Goal: Task Accomplishment & Management: Manage account settings

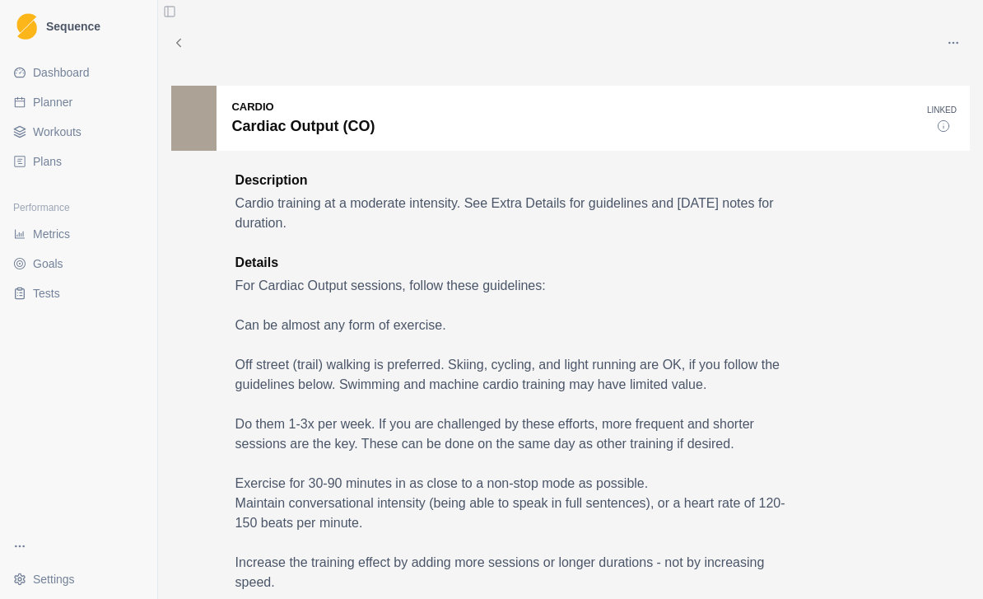
click at [52, 136] on span "Workouts" at bounding box center [57, 132] width 49 height 16
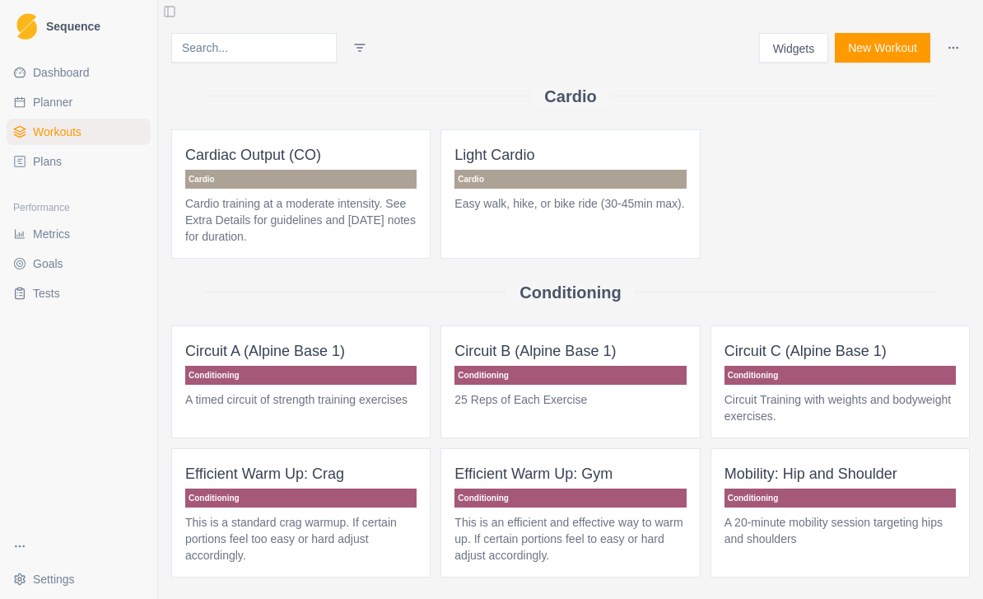
click at [46, 157] on span "Plans" at bounding box center [47, 161] width 29 height 16
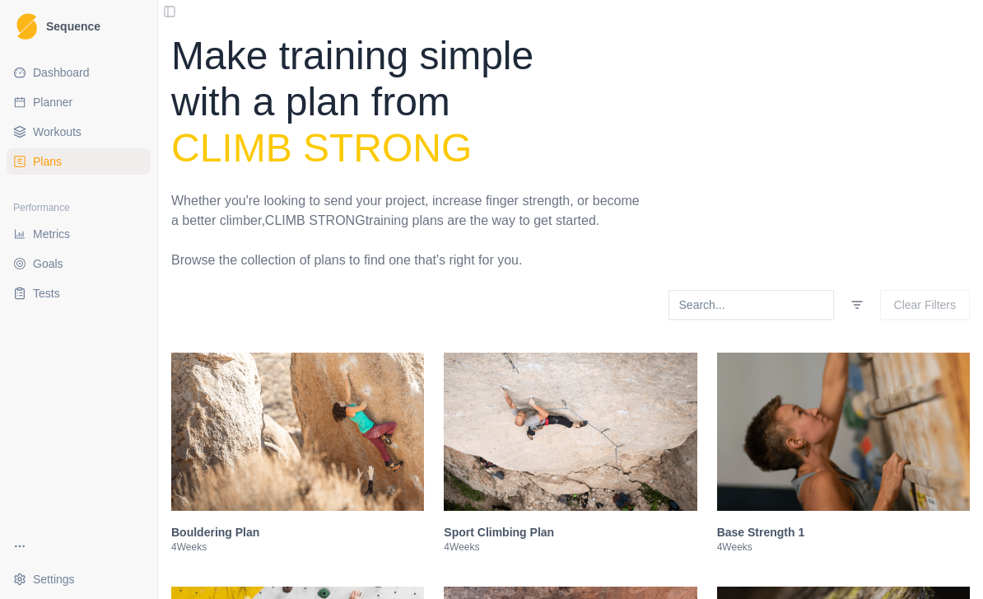
click at [47, 154] on span "Plans" at bounding box center [47, 161] width 29 height 16
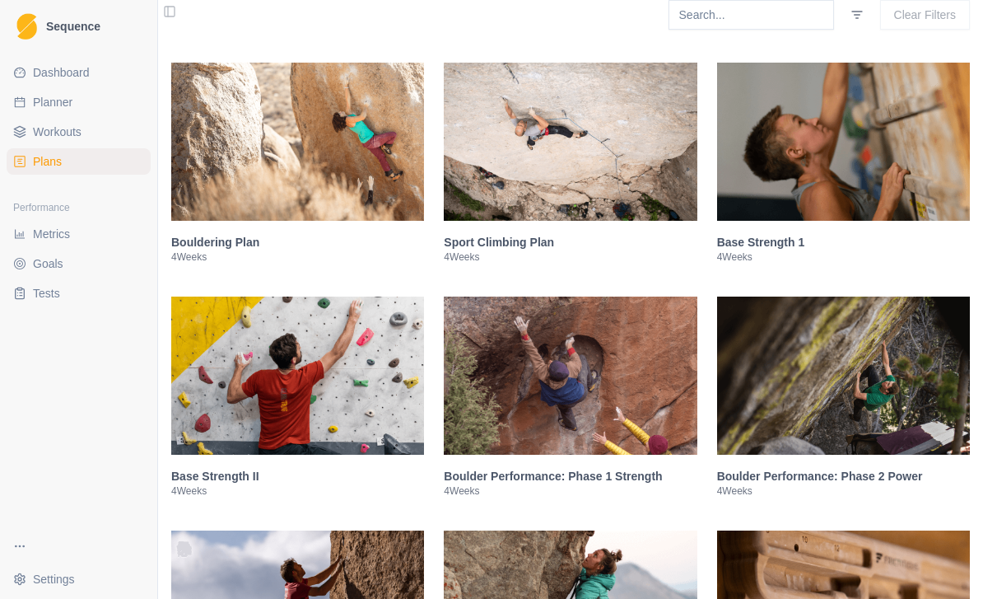
scroll to position [291, 0]
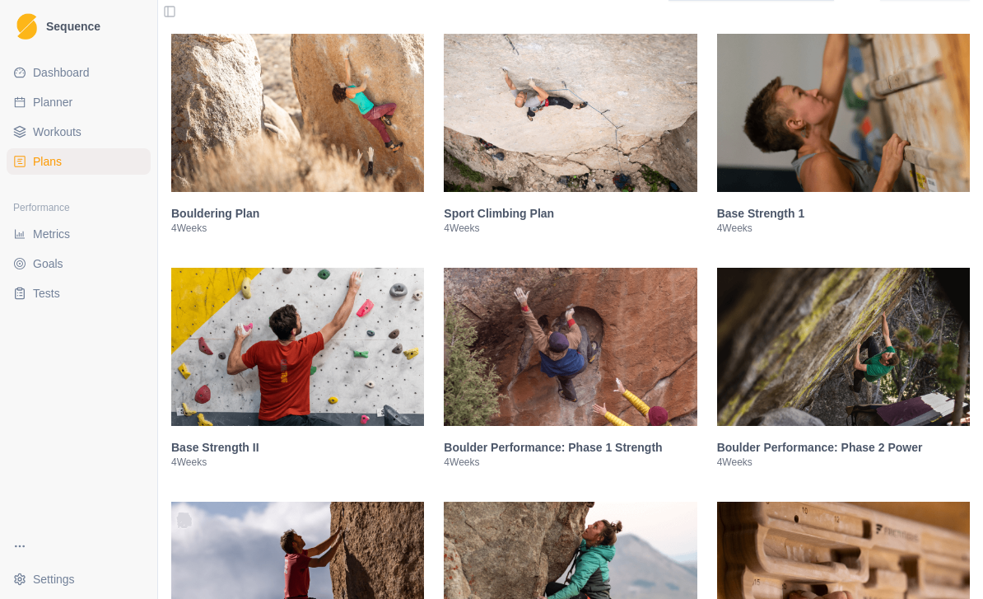
click at [883, 170] on img at bounding box center [843, 113] width 253 height 158
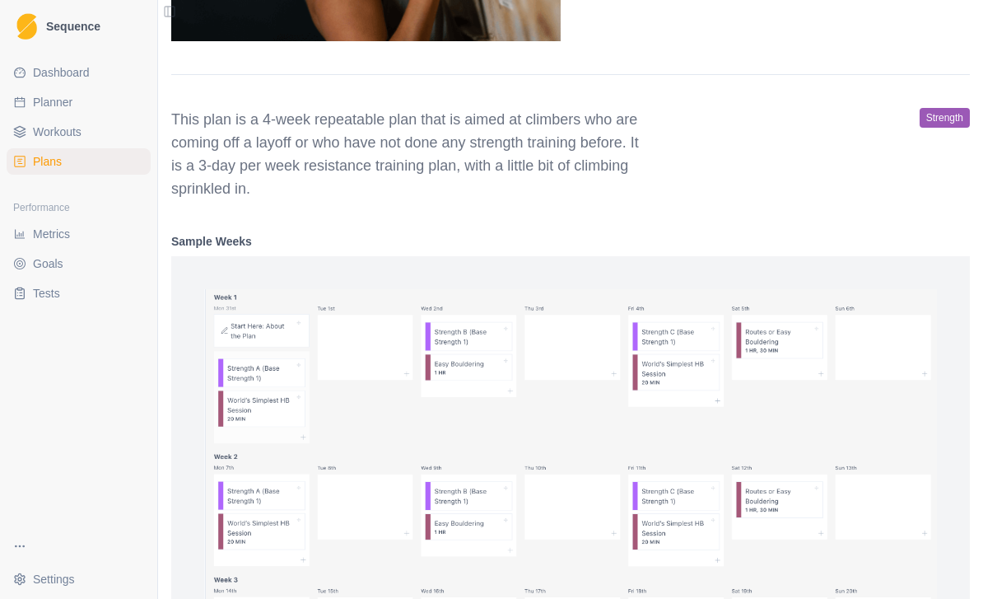
scroll to position [916, 0]
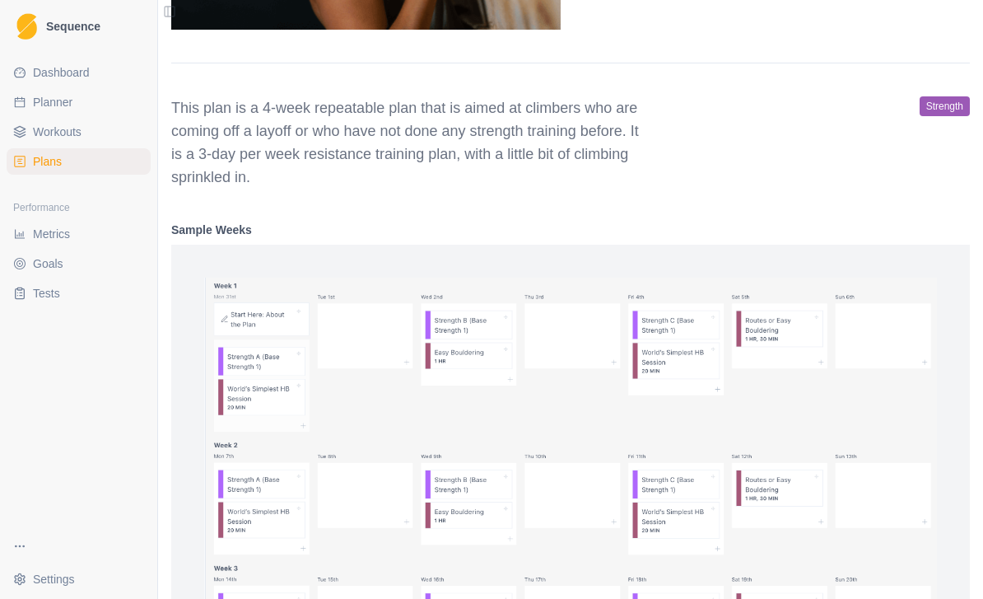
click at [253, 385] on img at bounding box center [570, 477] width 733 height 401
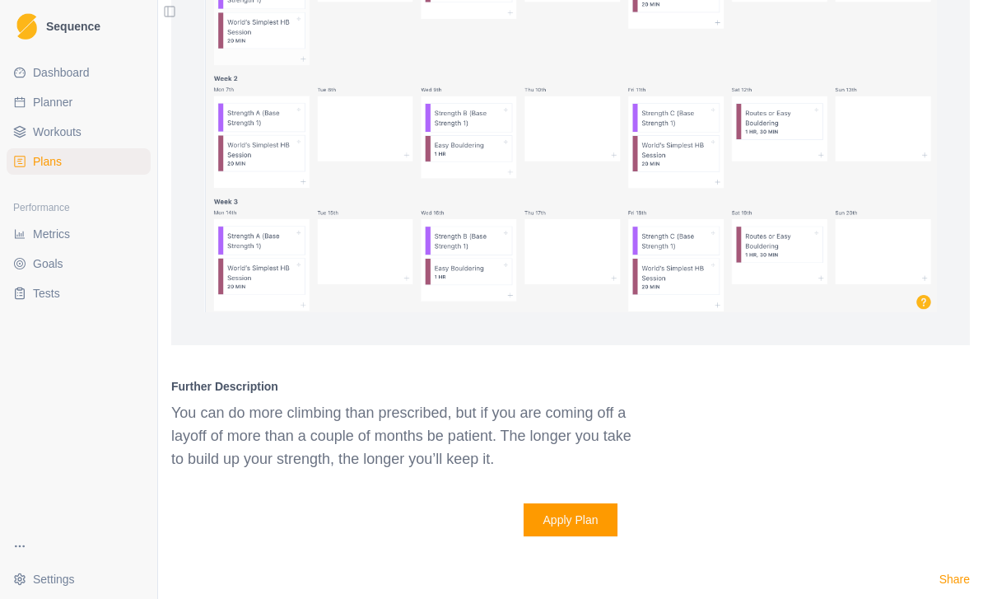
scroll to position [1284, 0]
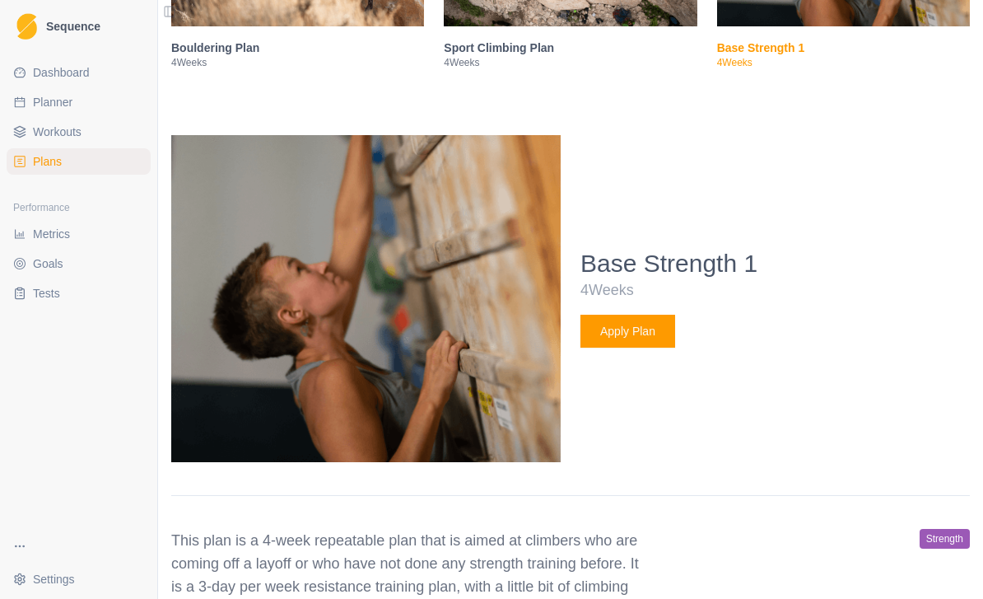
click at [49, 183] on div "Dashboard Planner Workouts Plans Performance Metrics Goals Tests" at bounding box center [78, 289] width 157 height 473
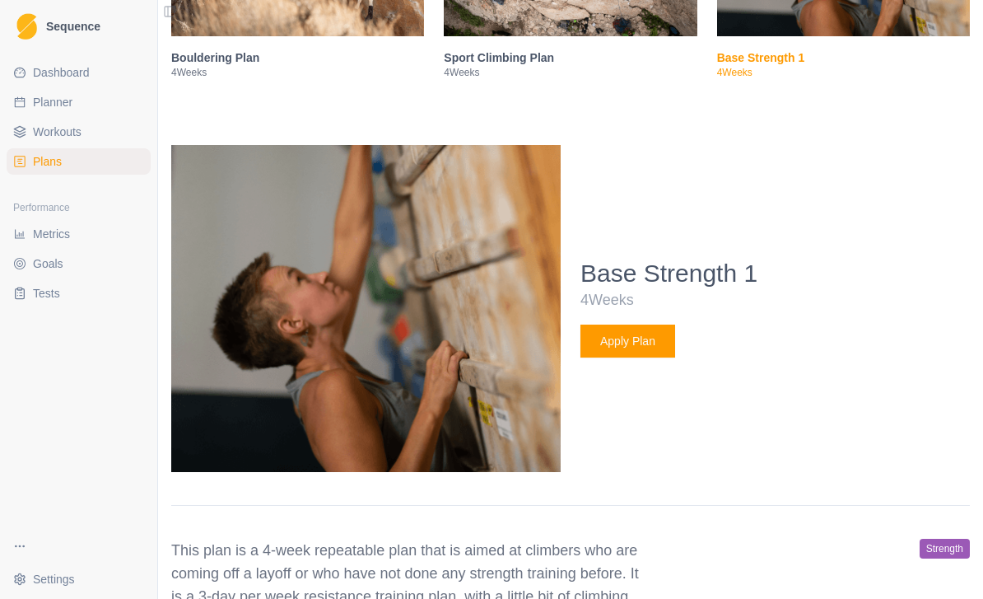
click at [48, 183] on div "Dashboard Planner Workouts Plans Performance Metrics Goals Tests" at bounding box center [78, 289] width 157 height 473
click at [57, 173] on link "Plans" at bounding box center [79, 161] width 144 height 26
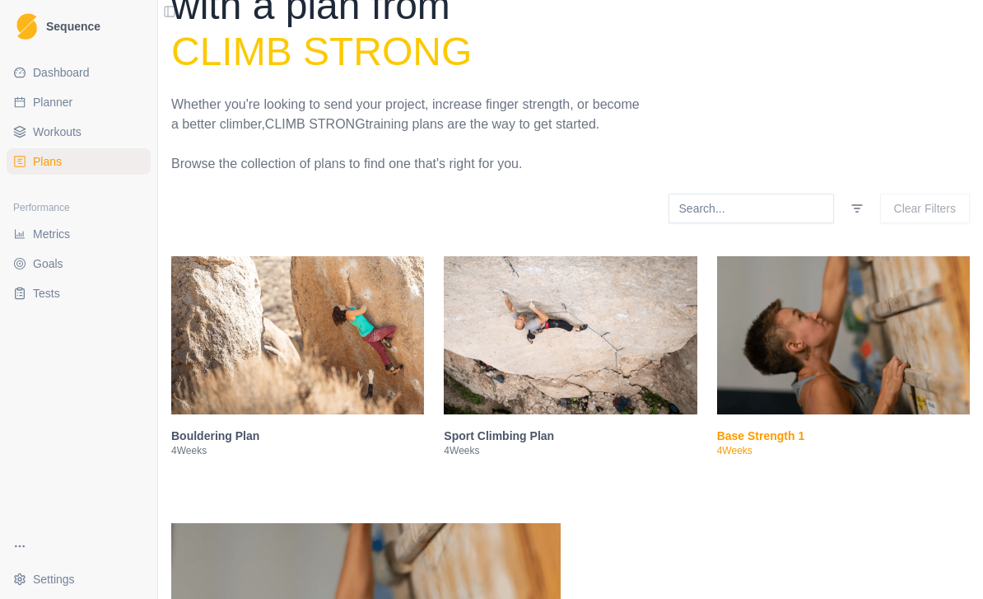
click at [47, 148] on link "Plans" at bounding box center [79, 161] width 144 height 26
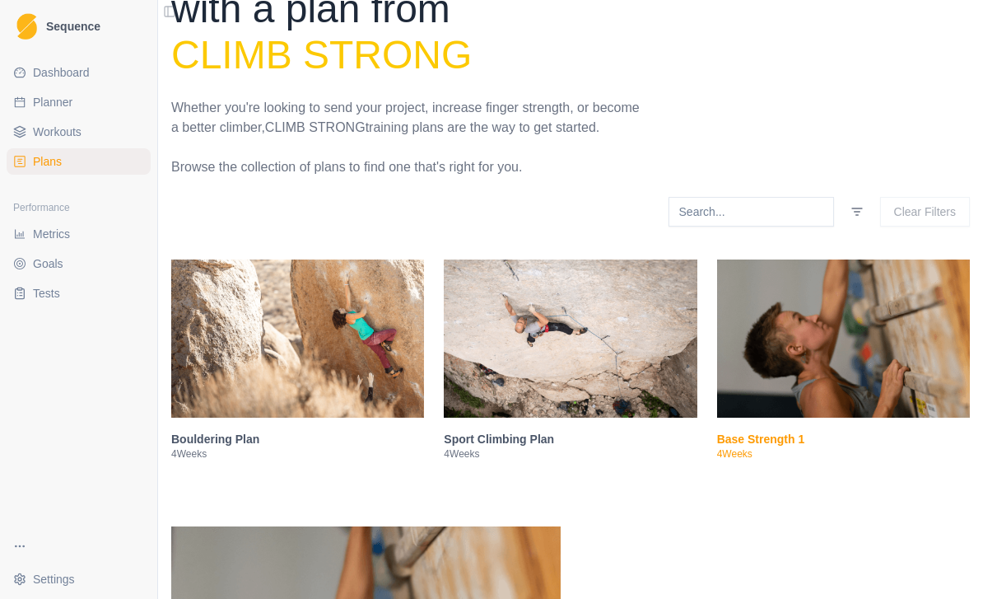
scroll to position [91, 0]
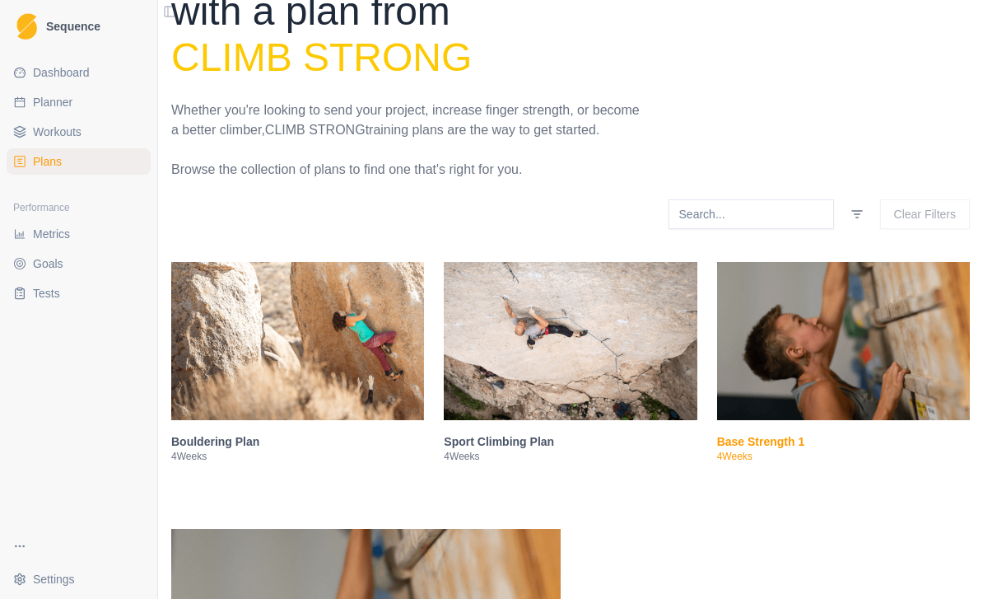
click at [77, 128] on span "Workouts" at bounding box center [57, 132] width 49 height 16
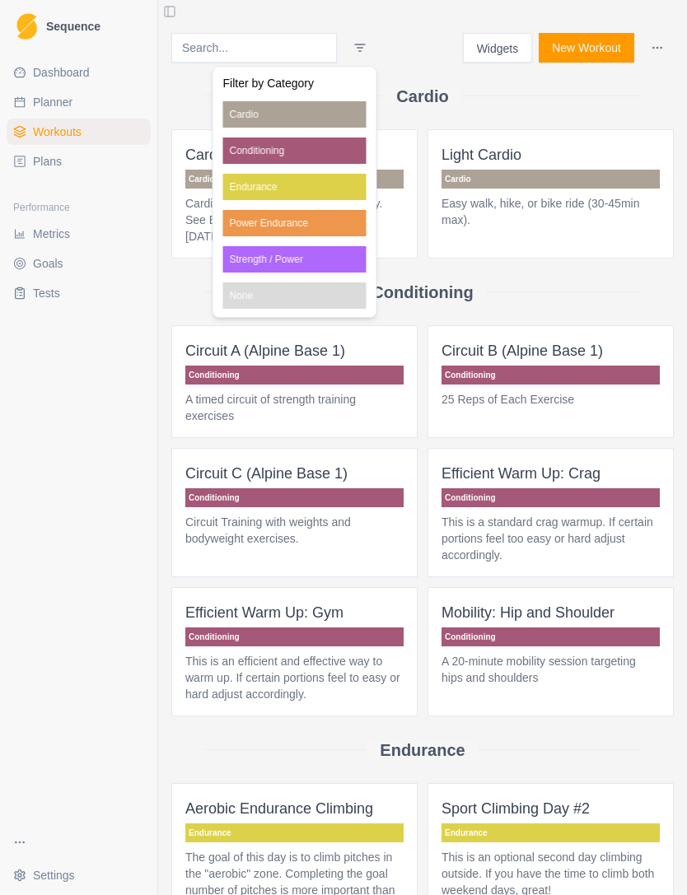
click at [180, 289] on html "Sequence Dashboard Planner Workouts Plans Performance Metrics Goals Tests Setti…" at bounding box center [343, 447] width 687 height 895
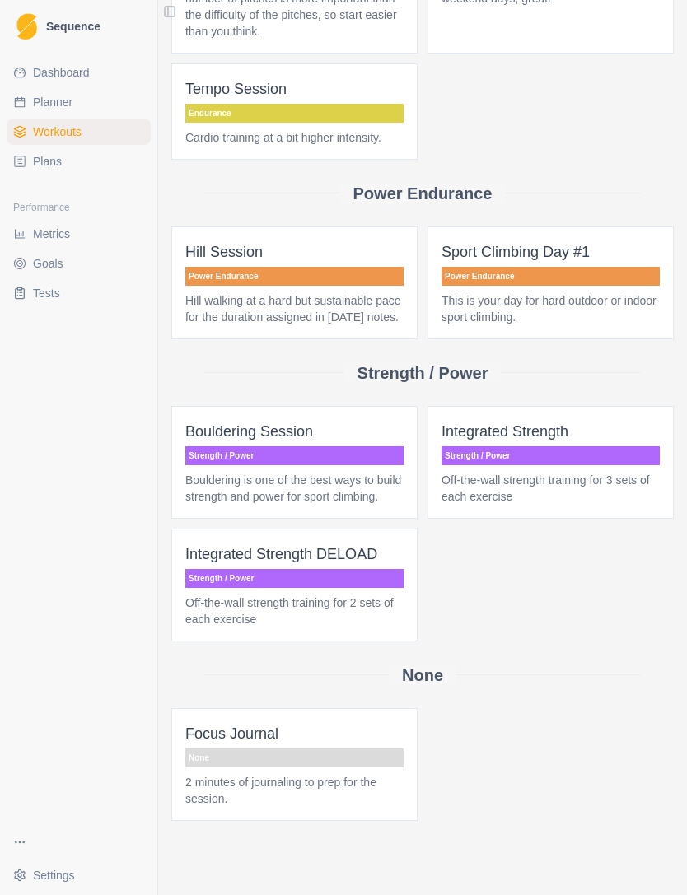
scroll to position [890, 0]
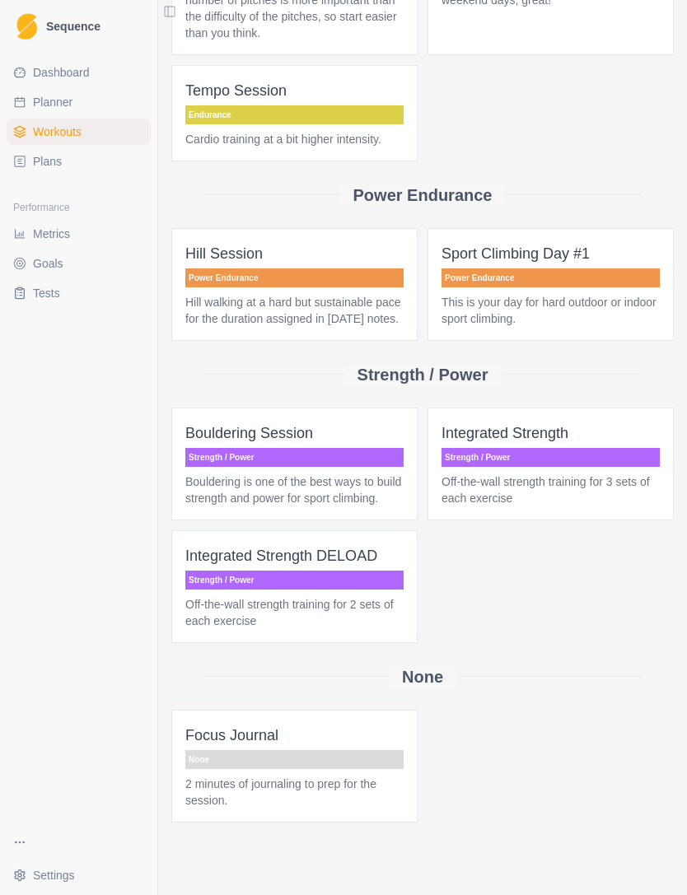
click at [599, 467] on p "Strength / Power" at bounding box center [550, 457] width 218 height 19
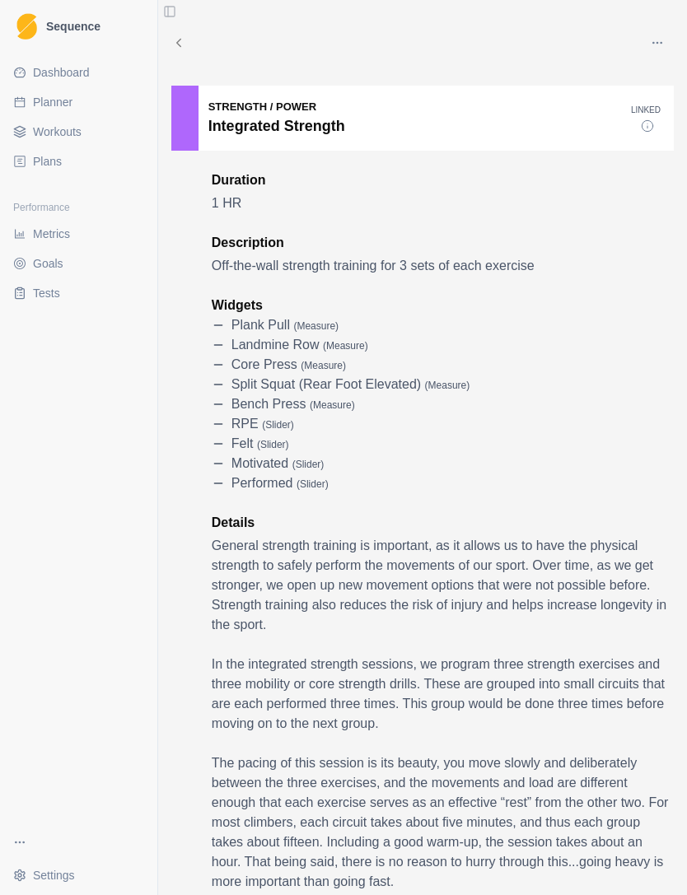
click at [172, 45] on icon at bounding box center [178, 42] width 15 height 15
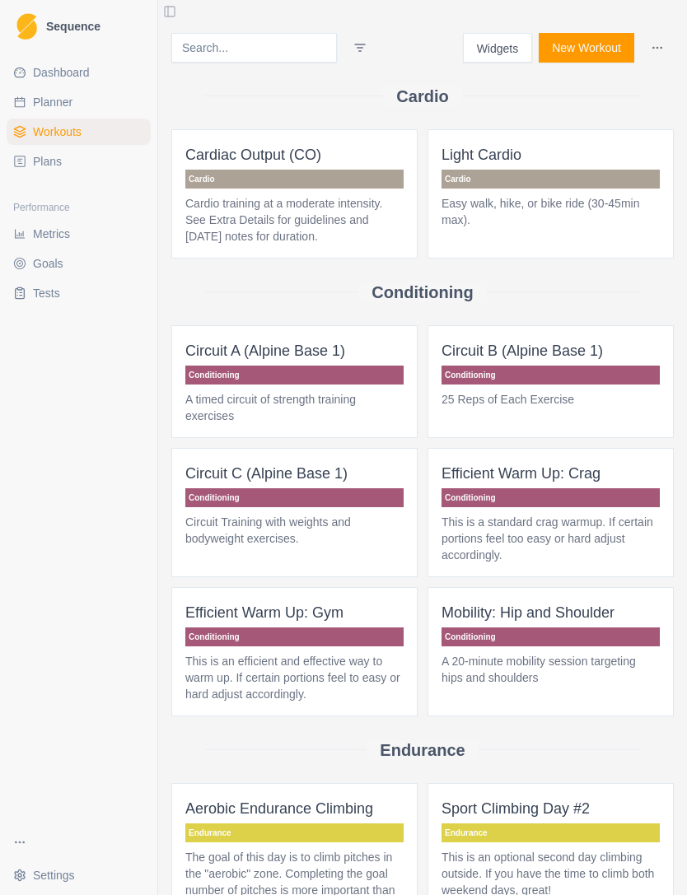
click at [30, 100] on link "Planner" at bounding box center [79, 102] width 144 height 26
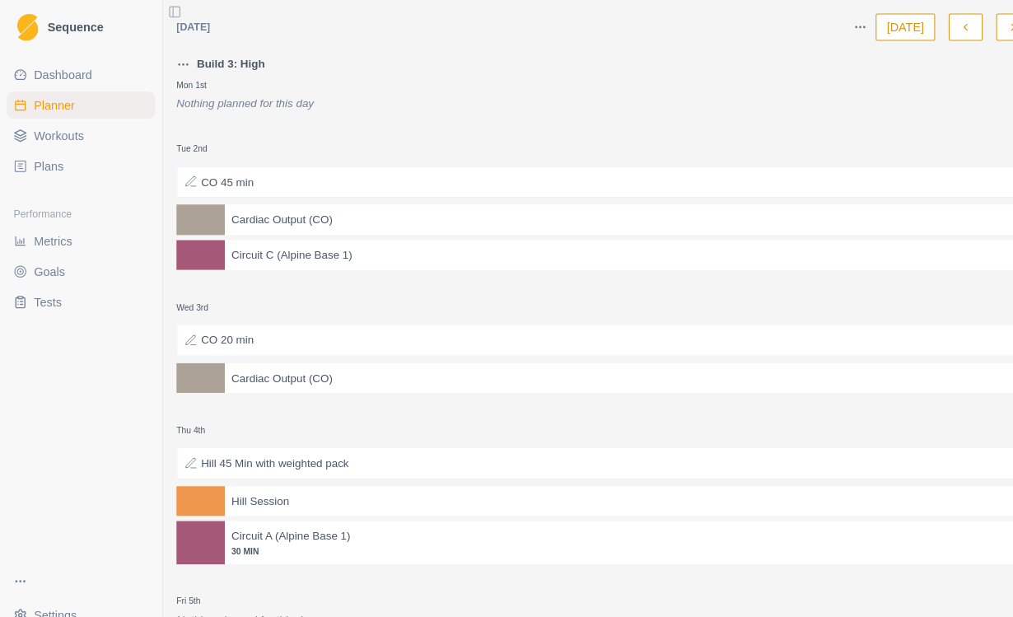
select select "month"
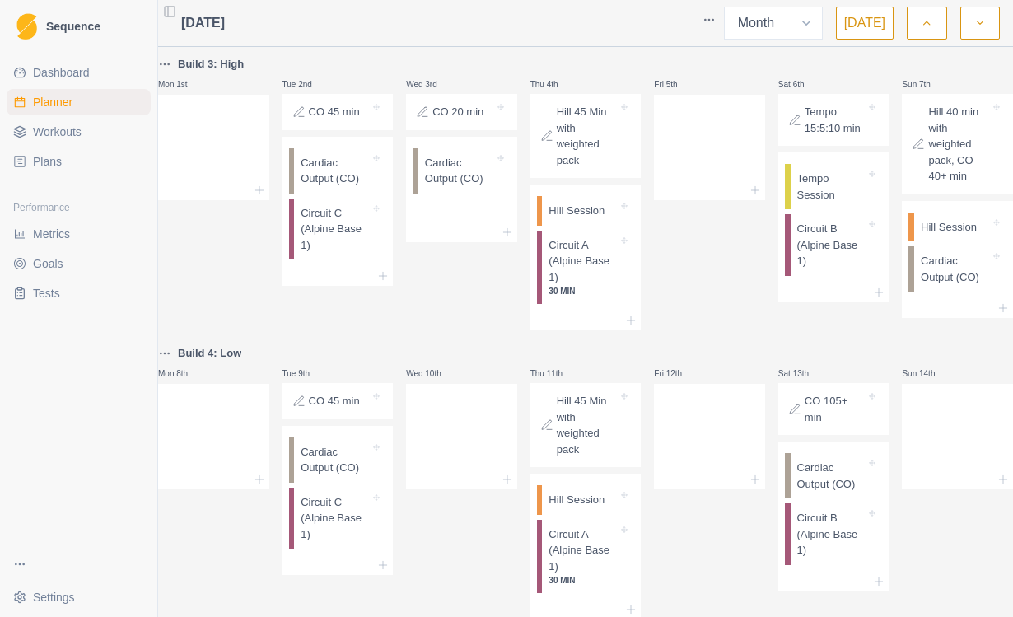
select select "month"
click at [323, 115] on p "CO 45 min" at bounding box center [334, 112] width 51 height 16
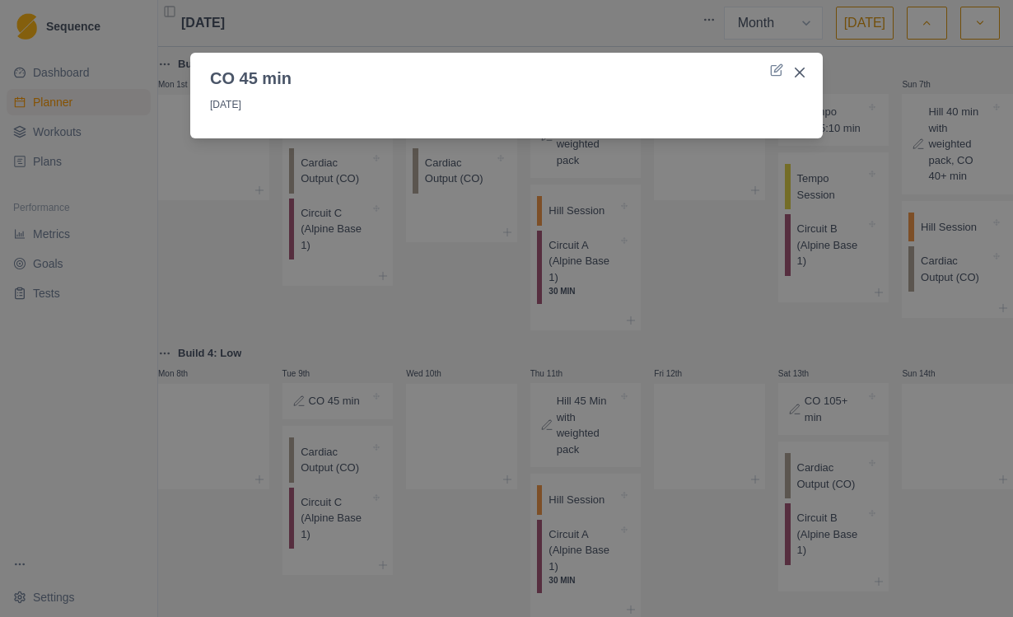
click at [799, 81] on button "Close" at bounding box center [799, 72] width 26 height 26
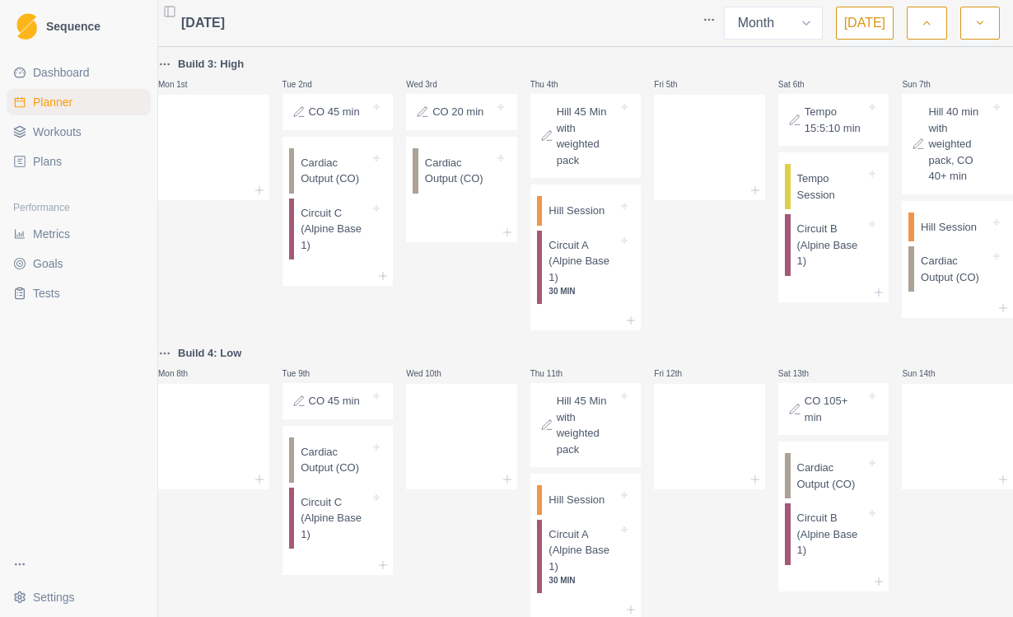
click at [35, 17] on img at bounding box center [26, 26] width 21 height 27
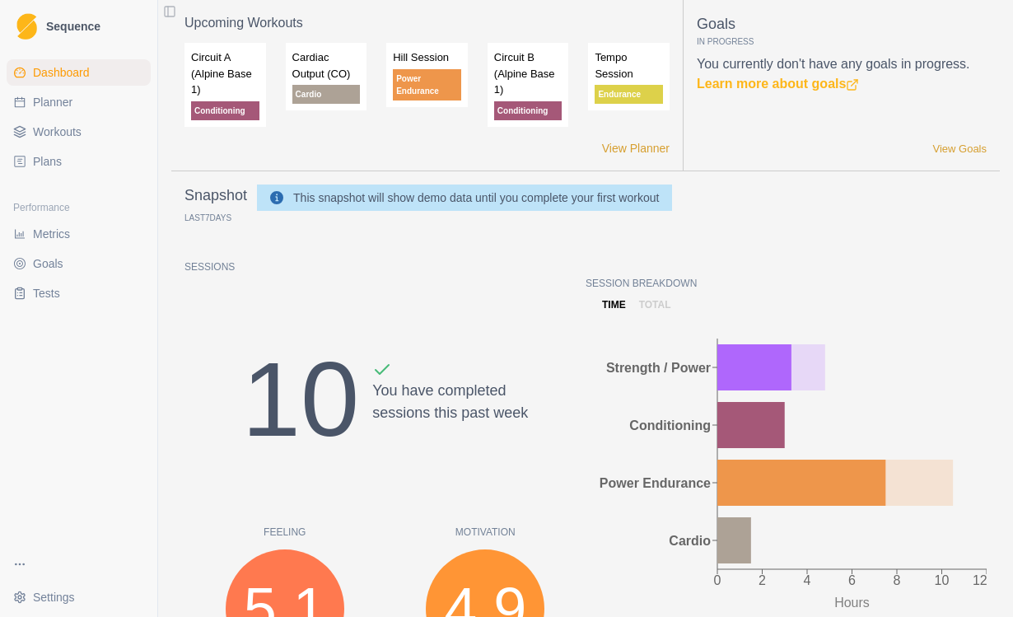
click at [46, 31] on span "Sequence" at bounding box center [73, 27] width 54 height 12
click at [37, 230] on span "Metrics" at bounding box center [51, 234] width 37 height 16
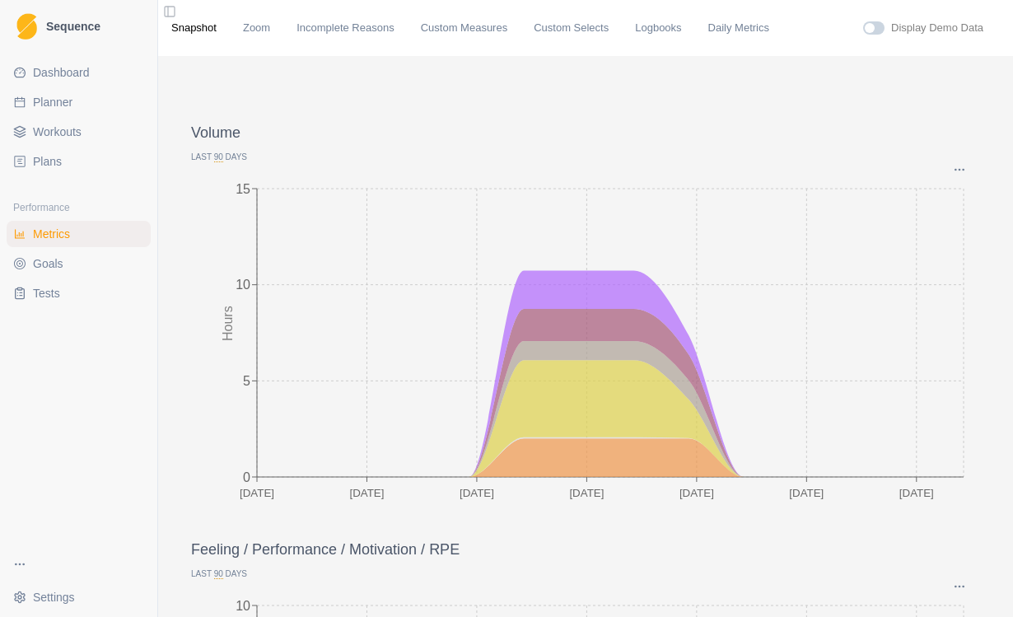
scroll to position [-2, 0]
click at [31, 266] on link "Goals" at bounding box center [79, 263] width 144 height 26
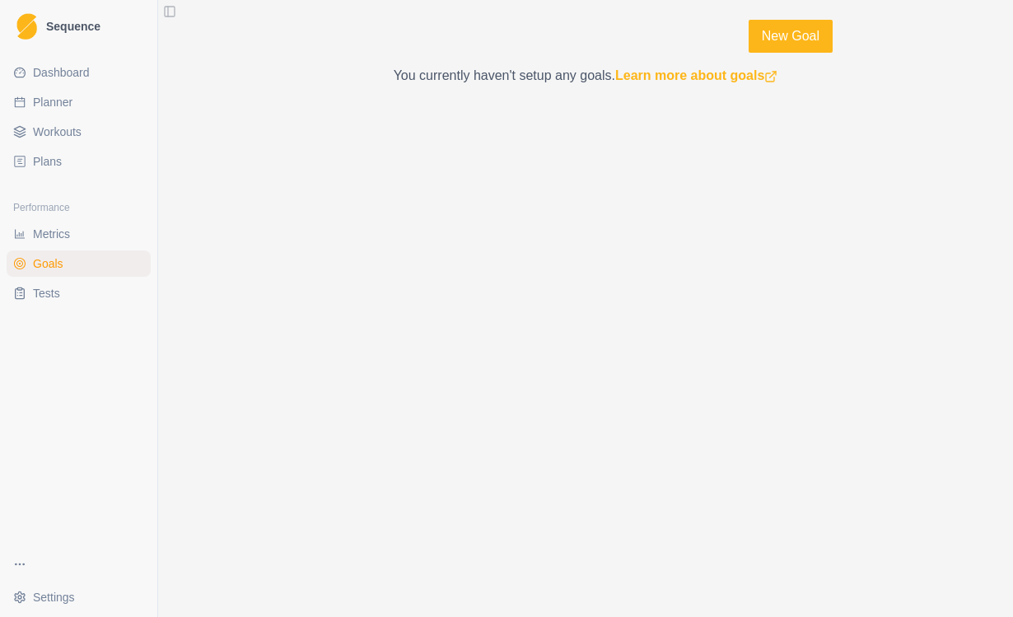
click at [32, 300] on link "Tests" at bounding box center [79, 293] width 144 height 26
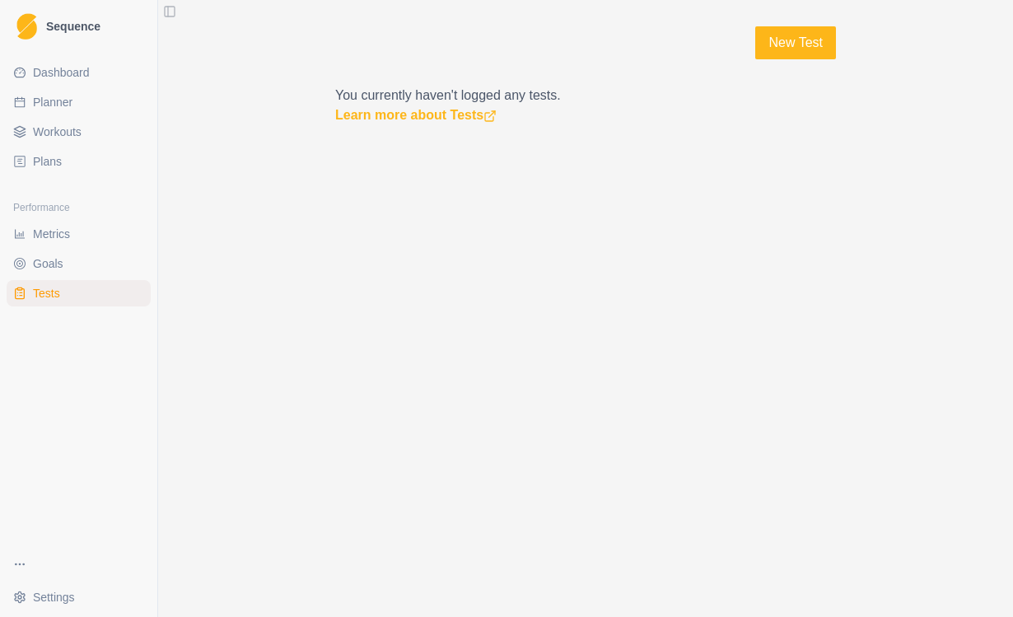
click at [26, 72] on icon at bounding box center [19, 72] width 13 height 13
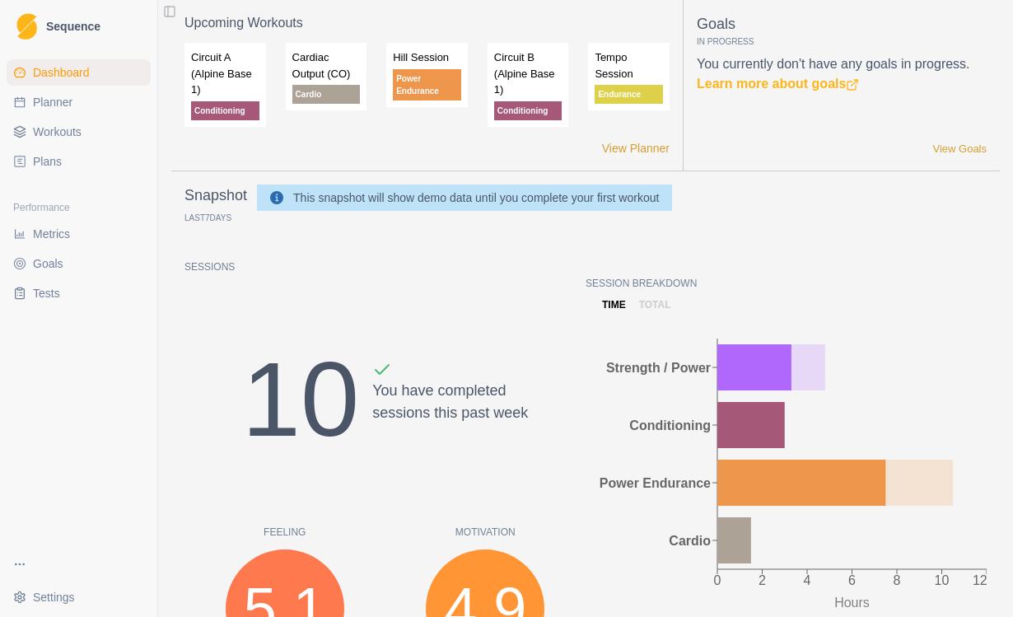
click at [655, 154] on link "View Planner" at bounding box center [636, 148] width 68 height 17
select select "month"
